Goal: Transaction & Acquisition: Obtain resource

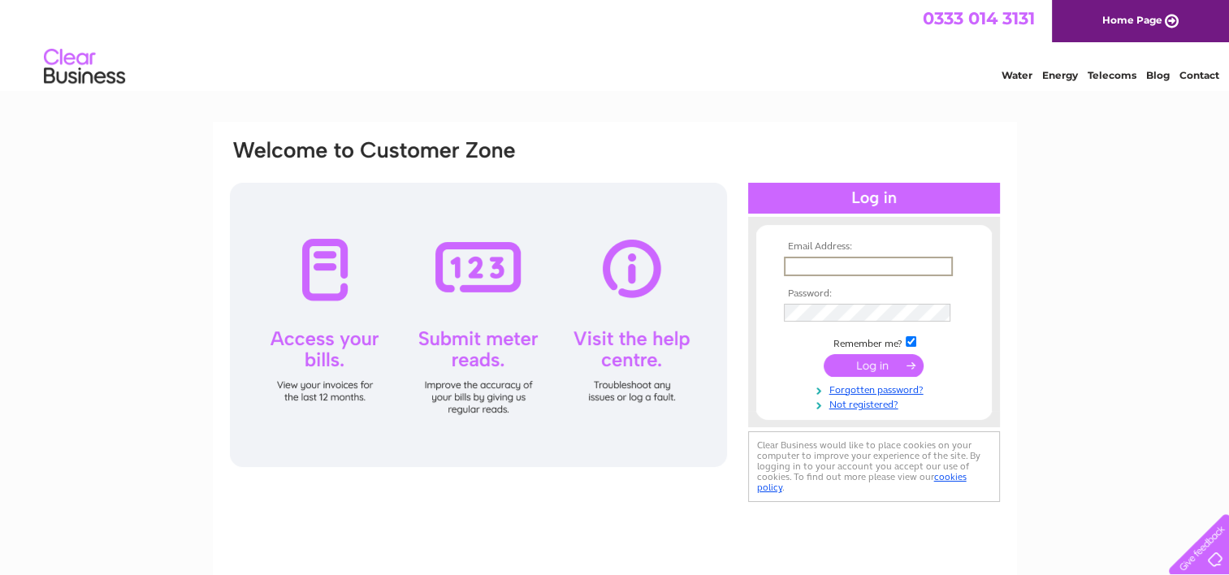
click at [872, 258] on input "text" at bounding box center [868, 266] width 169 height 19
type input "[EMAIL_ADDRESS][DOMAIN_NAME]"
click at [824, 353] on input "submit" at bounding box center [874, 364] width 100 height 23
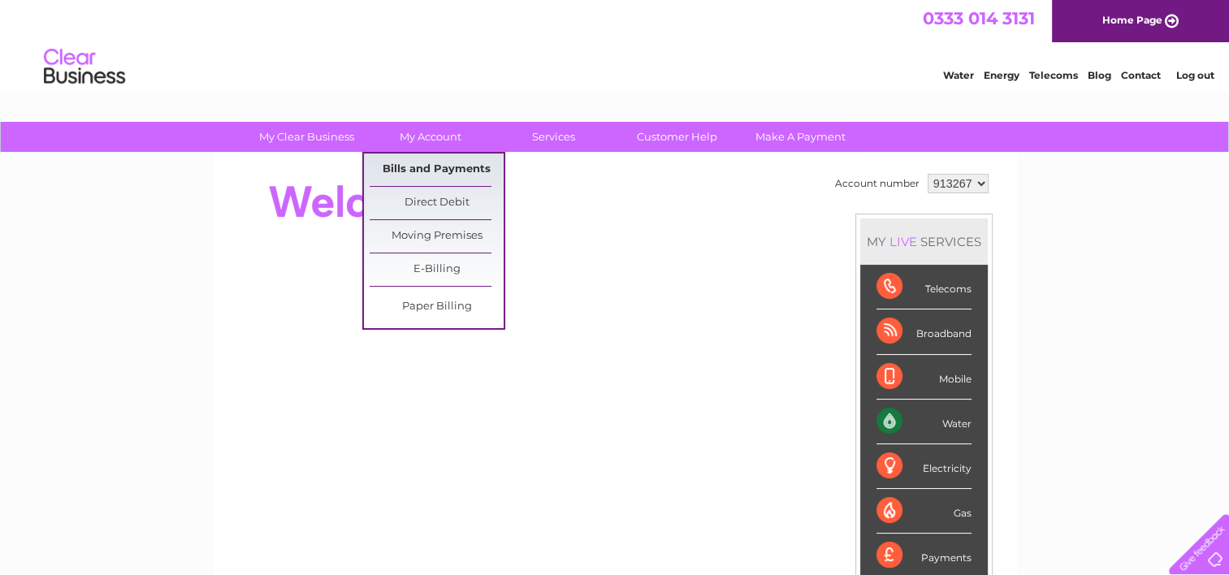
click at [425, 164] on link "Bills and Payments" at bounding box center [437, 170] width 134 height 32
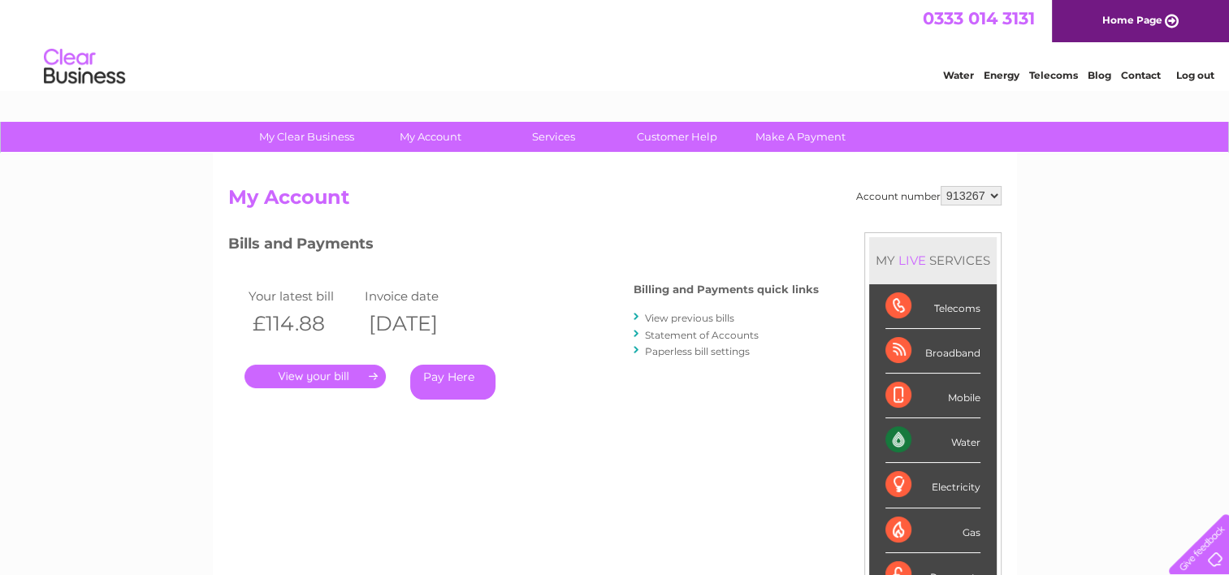
click at [341, 374] on link "." at bounding box center [315, 377] width 141 height 24
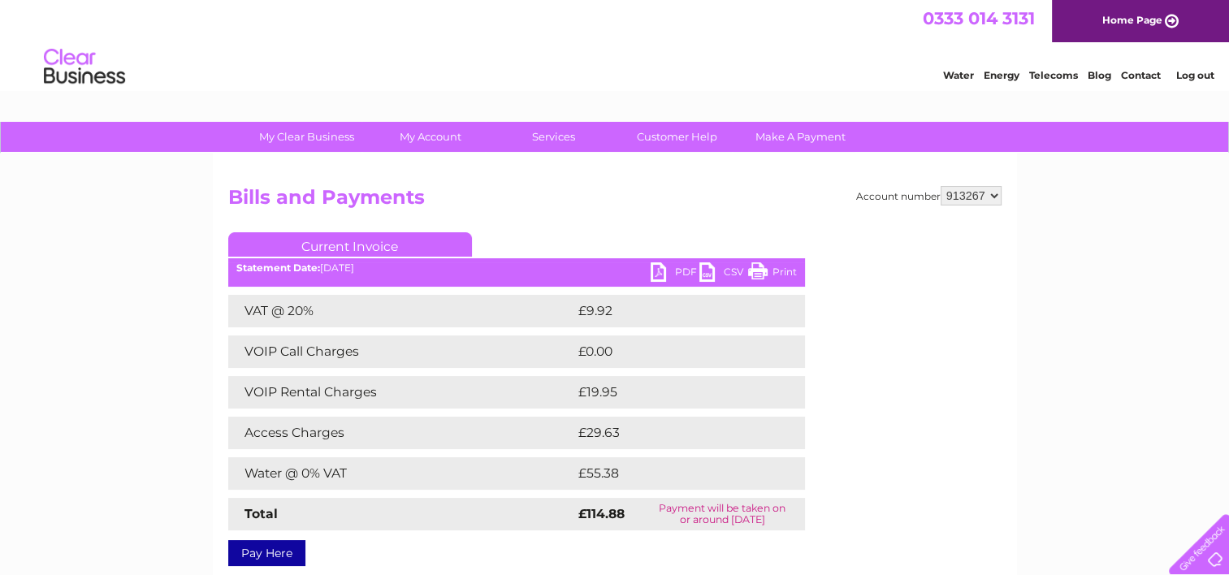
click at [682, 270] on link "PDF" at bounding box center [675, 274] width 49 height 24
click at [1202, 76] on link "Log out" at bounding box center [1194, 75] width 38 height 12
